Goal: Information Seeking & Learning: Find specific fact

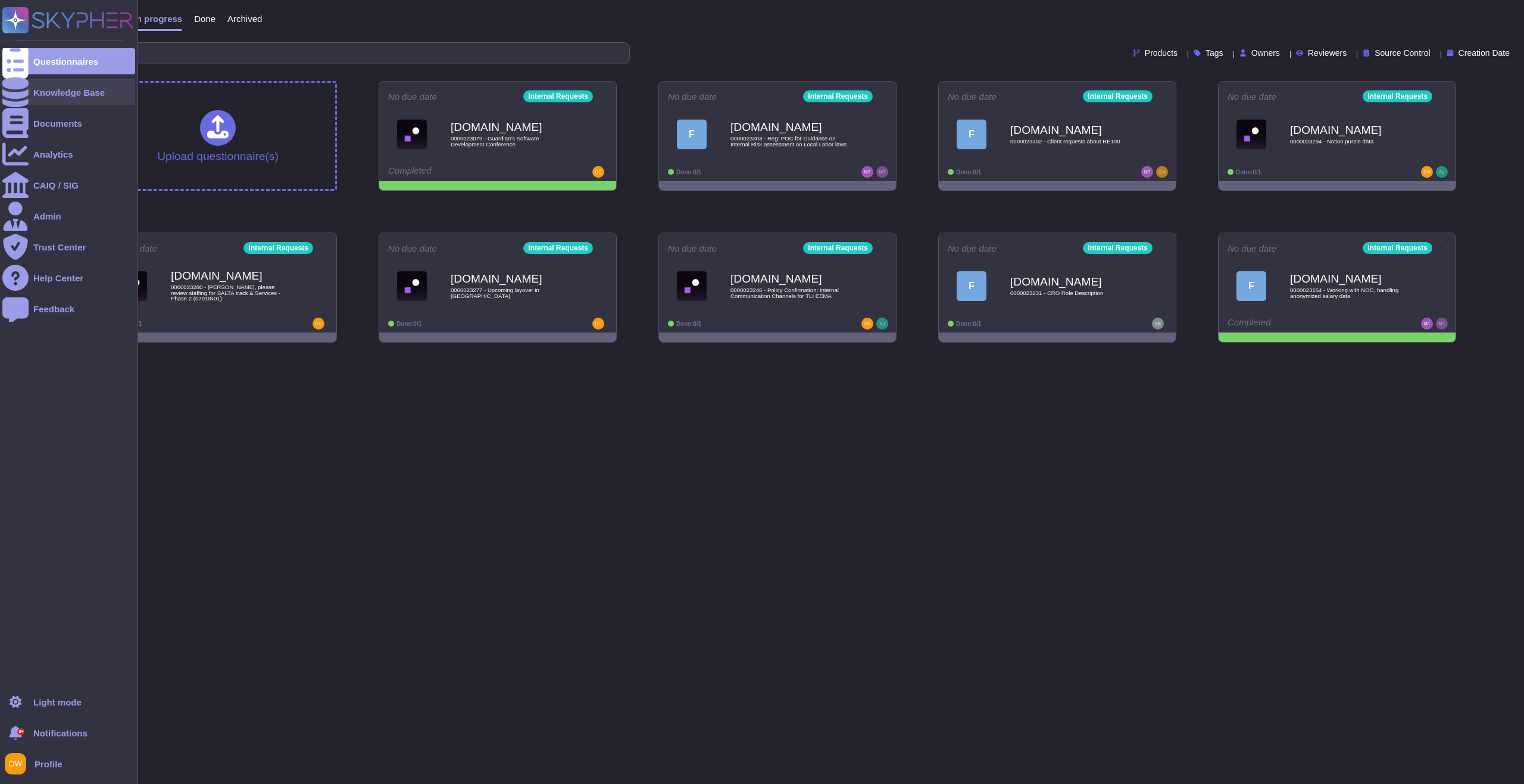
click at [75, 94] on div "Knowledge Base" at bounding box center [69, 92] width 72 height 9
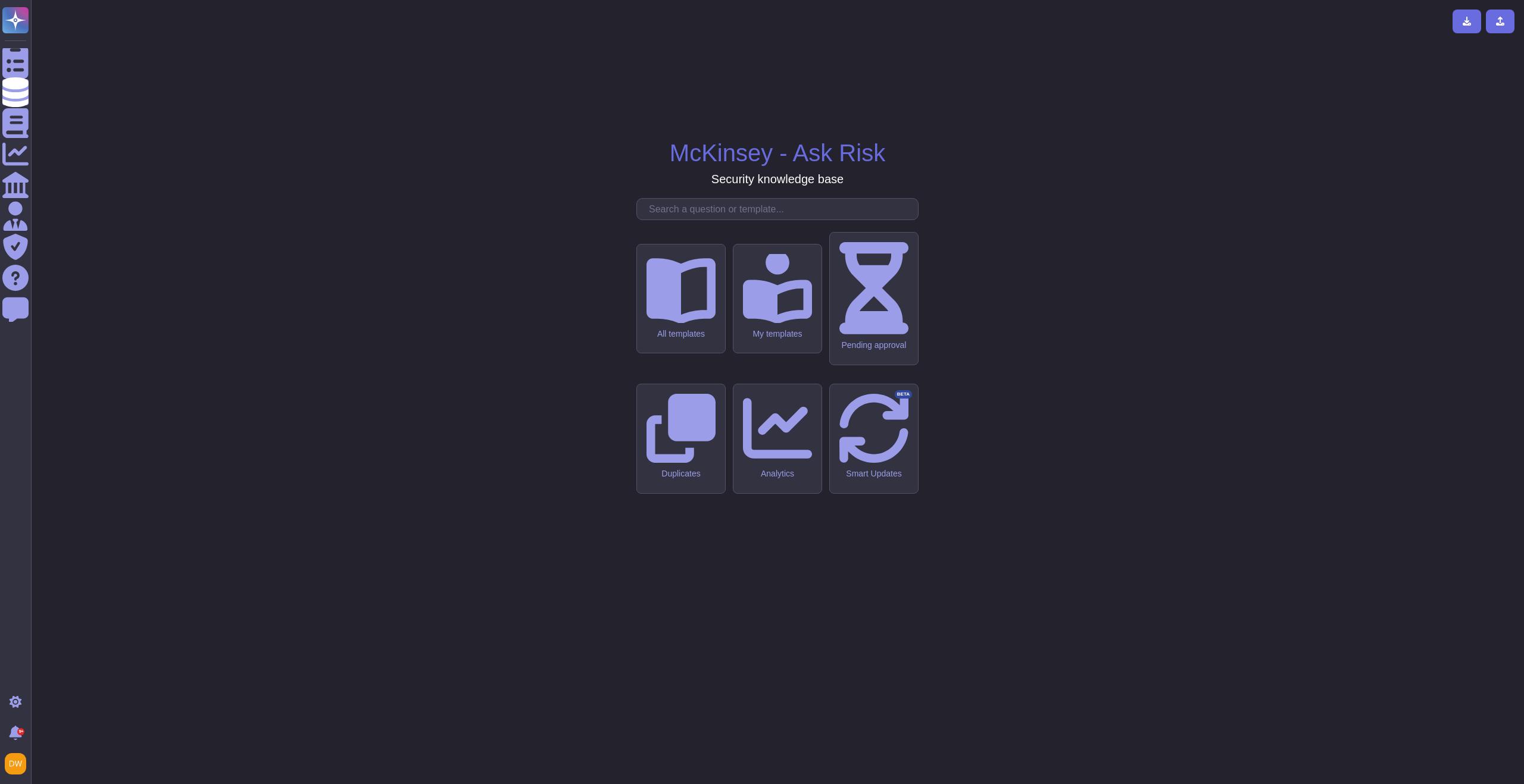
click at [667, 220] on input "text" at bounding box center [781, 209] width 275 height 21
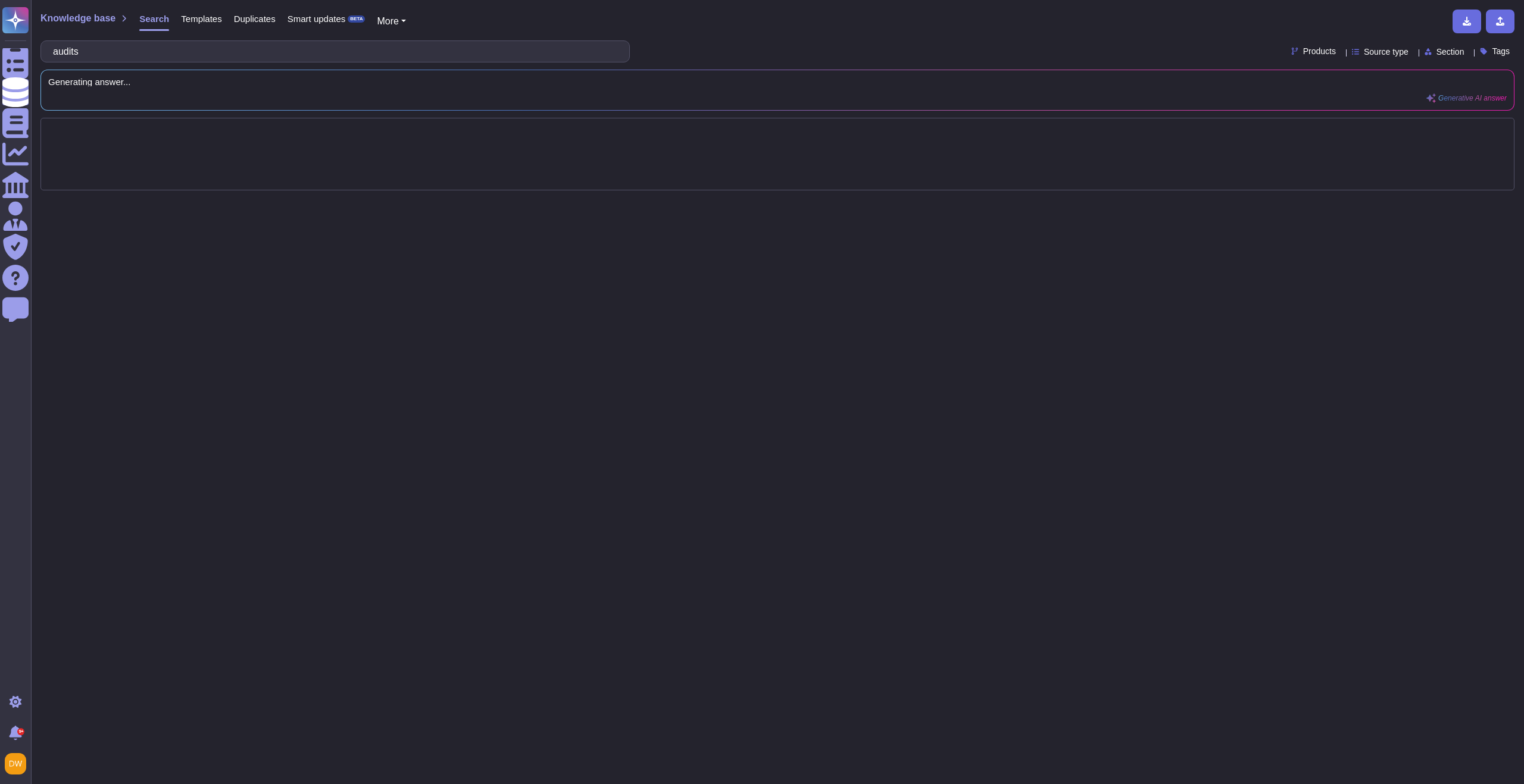
type input "audits"
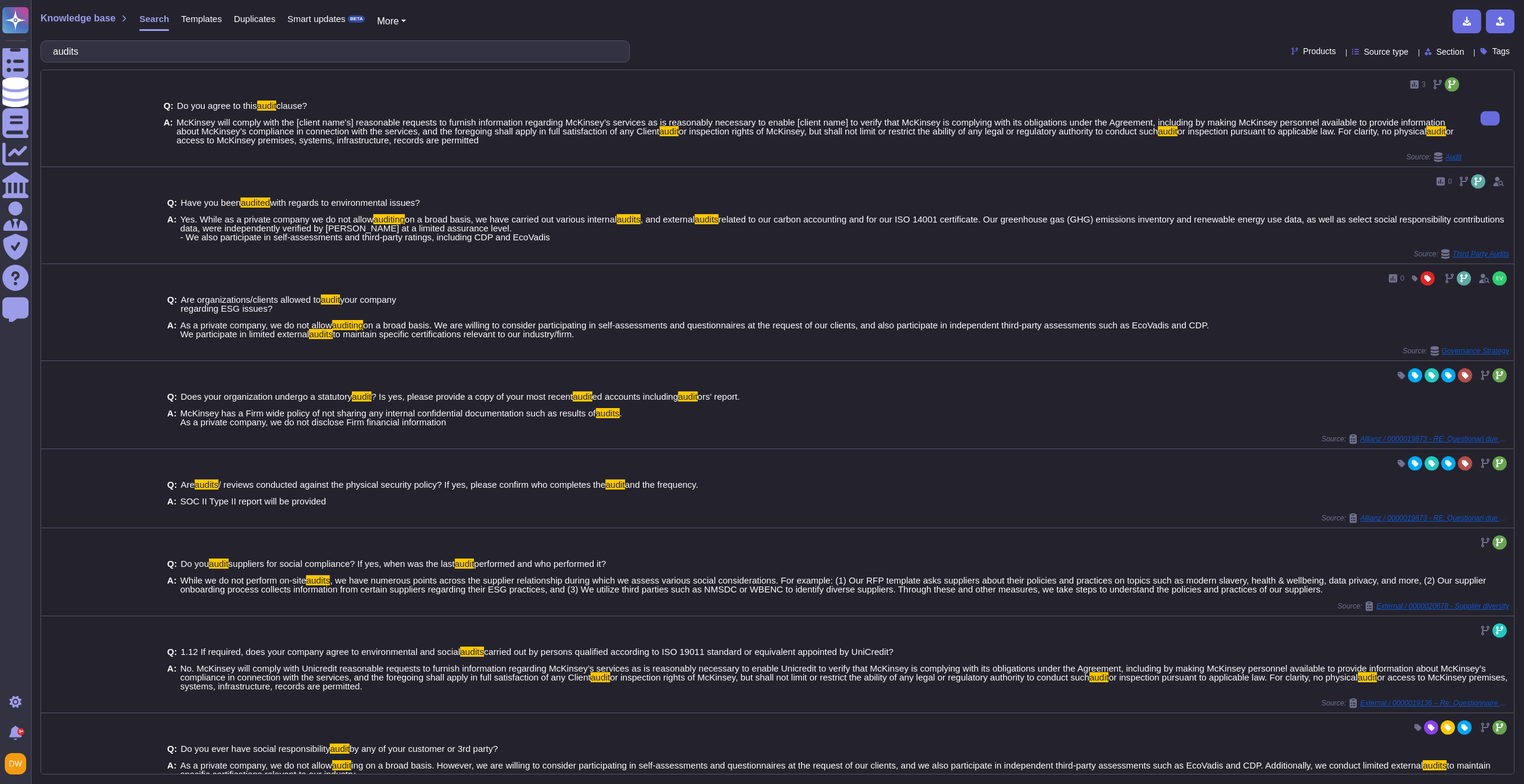
drag, startPoint x: 603, startPoint y: 142, endPoint x: 172, endPoint y: 122, distance: 431.5
click at [172, 122] on div "A: McKinsey will comply with the [client name's] reasonable requests to furnish…" at bounding box center [812, 131] width 1298 height 27
copy div "McKinsey will comply with the [client name's] reasonable requests to furnish in…"
